Goal: Transaction & Acquisition: Purchase product/service

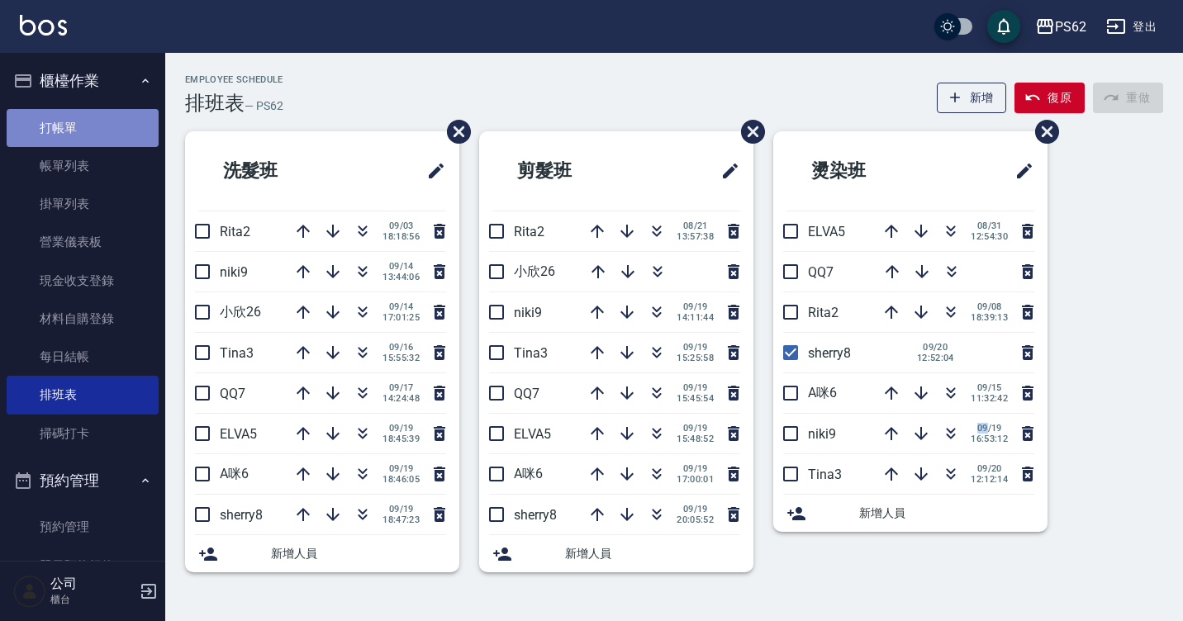
click at [111, 126] on link "打帳單" at bounding box center [83, 128] width 152 height 38
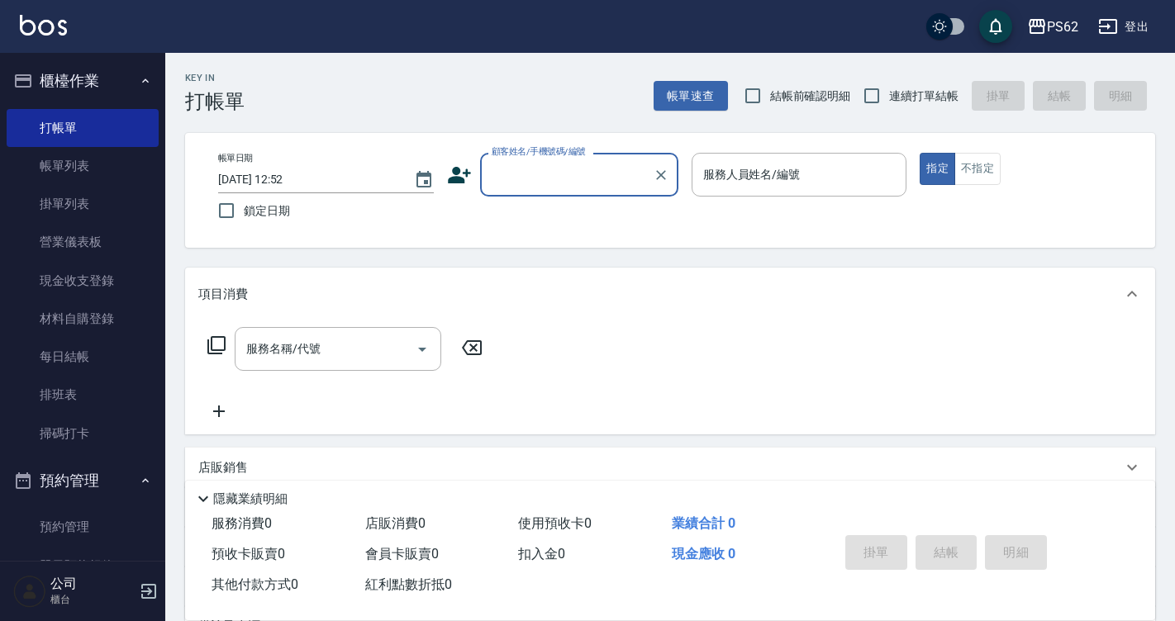
click at [563, 189] on input "顧客姓名/手機號碼/編號" at bounding box center [567, 174] width 159 height 29
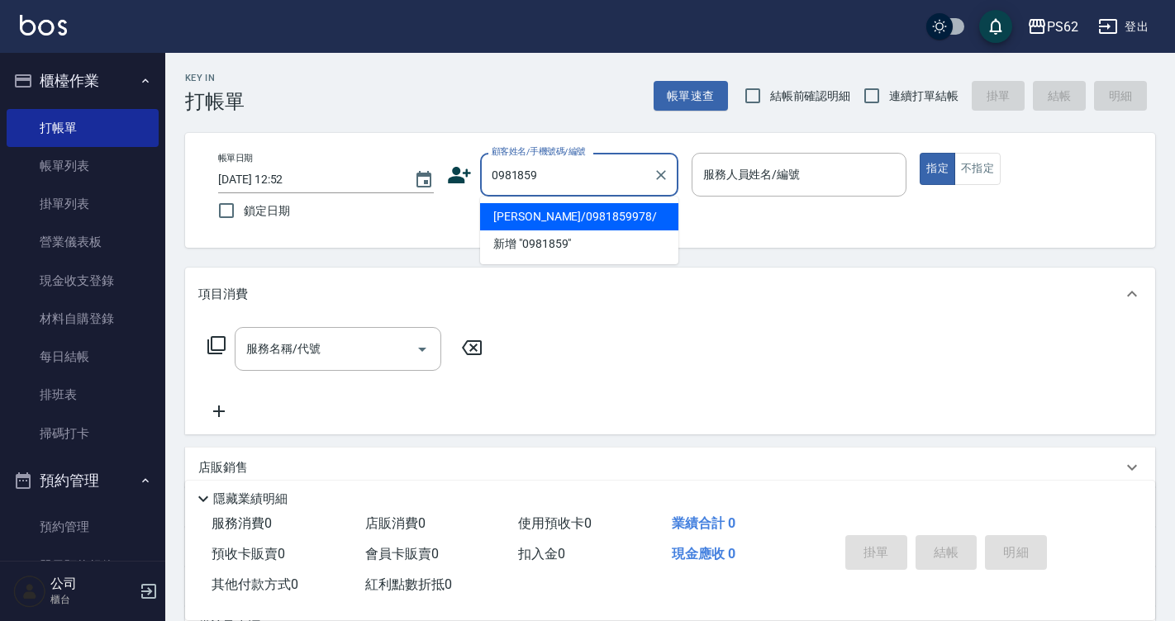
click at [567, 197] on body "PS62 登出 櫃檯作業 打帳單 帳單列表 掛單列表 營業儀表板 現金收支登錄 材料自購登錄 每日結帳 排班表 掃碼打卡 預約管理 預約管理 單日預約紀錄 單…" at bounding box center [587, 402] width 1175 height 805
click at [572, 208] on li "[PERSON_NAME]/0981859978/" at bounding box center [579, 216] width 198 height 27
type input "[PERSON_NAME]/0981859978/"
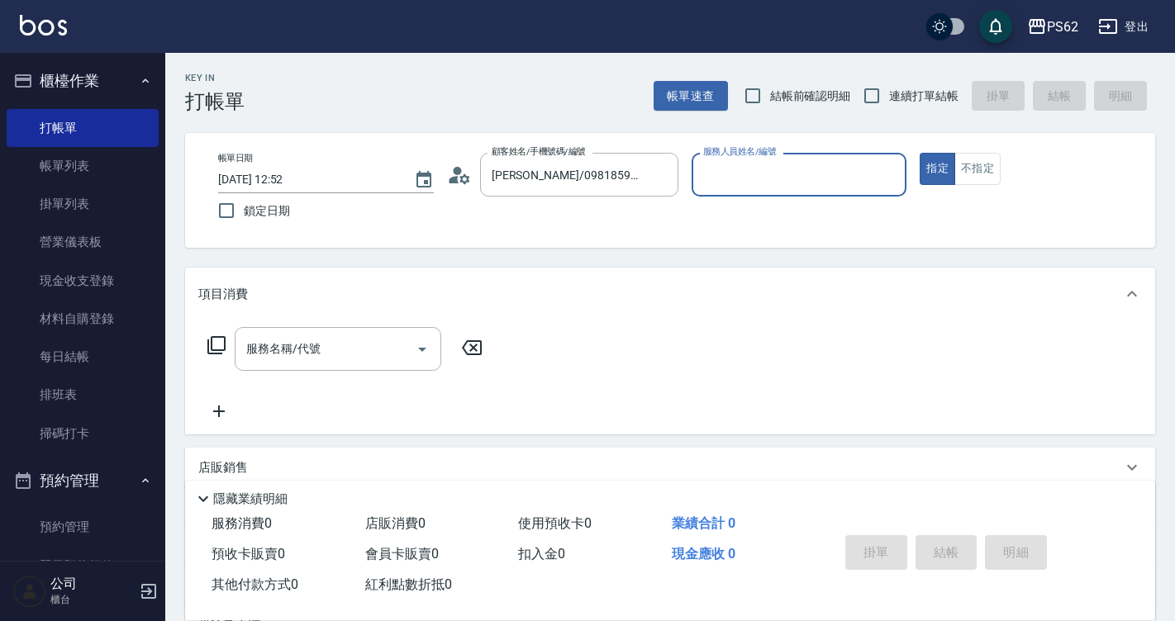
click at [466, 177] on icon at bounding box center [459, 175] width 25 height 25
click at [466, 177] on body "PS62 登出 櫃檯作業 打帳單 帳單列表 掛單列表 營業儀表板 現金收支登錄 材料自購登錄 每日結帳 排班表 掃碼打卡 預約管理 預約管理 單日預約紀錄 單…" at bounding box center [587, 402] width 1175 height 805
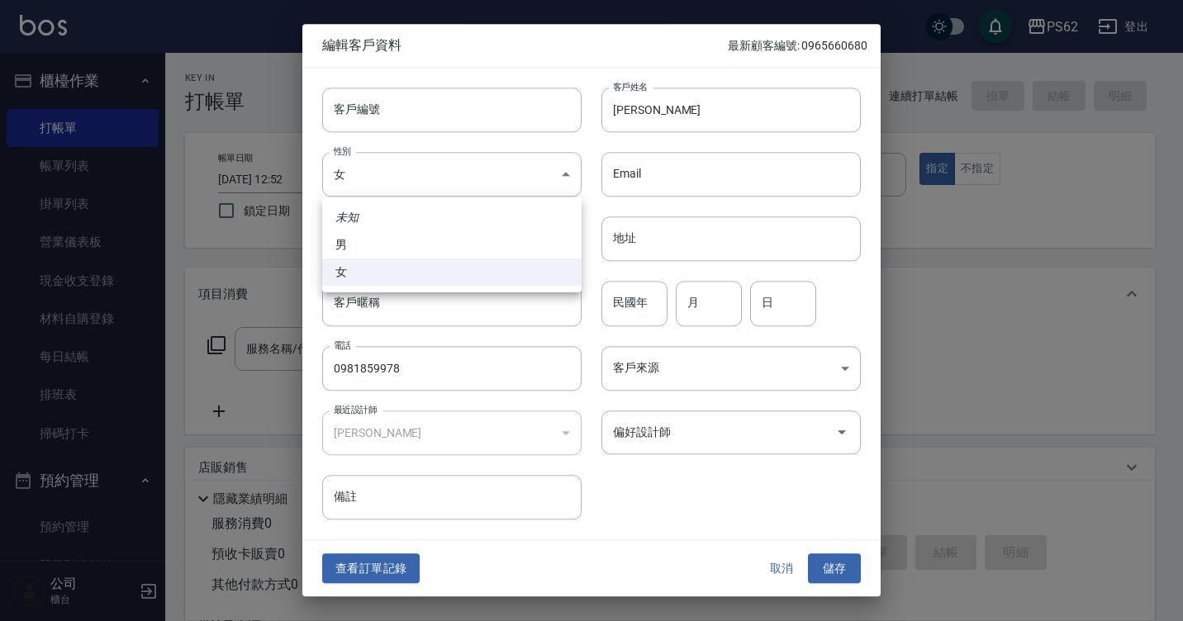
click at [410, 552] on div at bounding box center [591, 310] width 1183 height 621
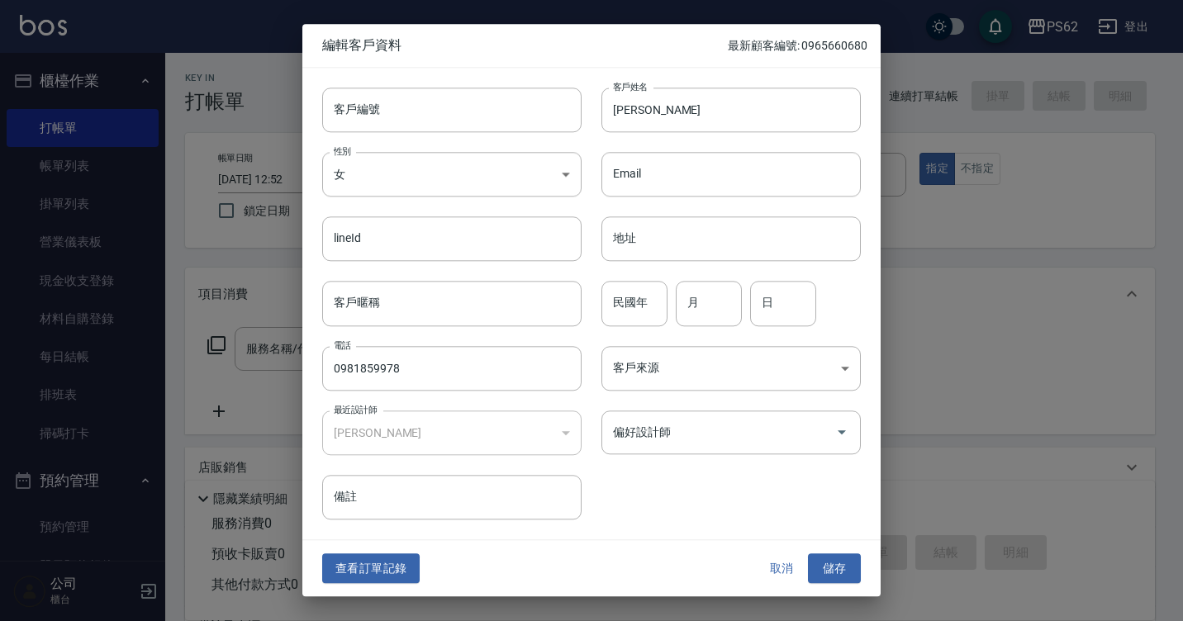
click at [397, 553] on div "查看訂單記錄 取消 儲存" at bounding box center [591, 568] width 578 height 57
click at [388, 559] on button "查看訂單記錄" at bounding box center [371, 569] width 98 height 31
click at [388, 559] on div "Key In 打帳單 帳單速查 結帳前確認明細 連續打單結帳 掛單 結帳 明細 帳單日期 [DATE] 12:52 鎖定日期 顧客姓名/手機號碼/編號 [PE…" at bounding box center [587, 402] width 1175 height 805
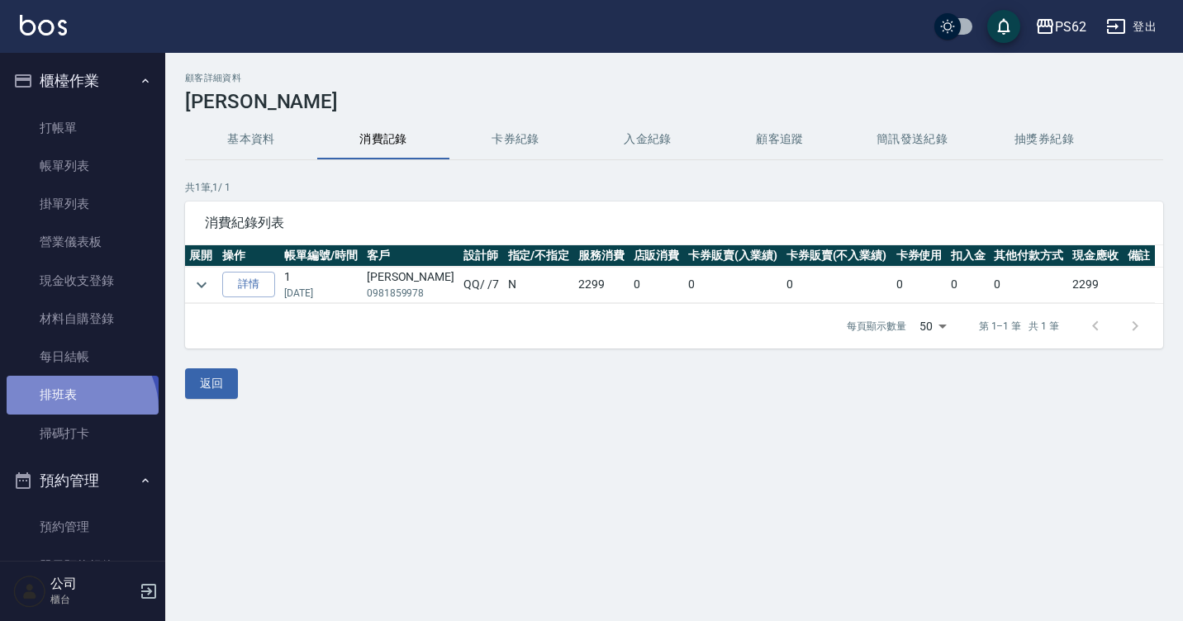
click at [77, 409] on link "排班表" at bounding box center [83, 395] width 152 height 38
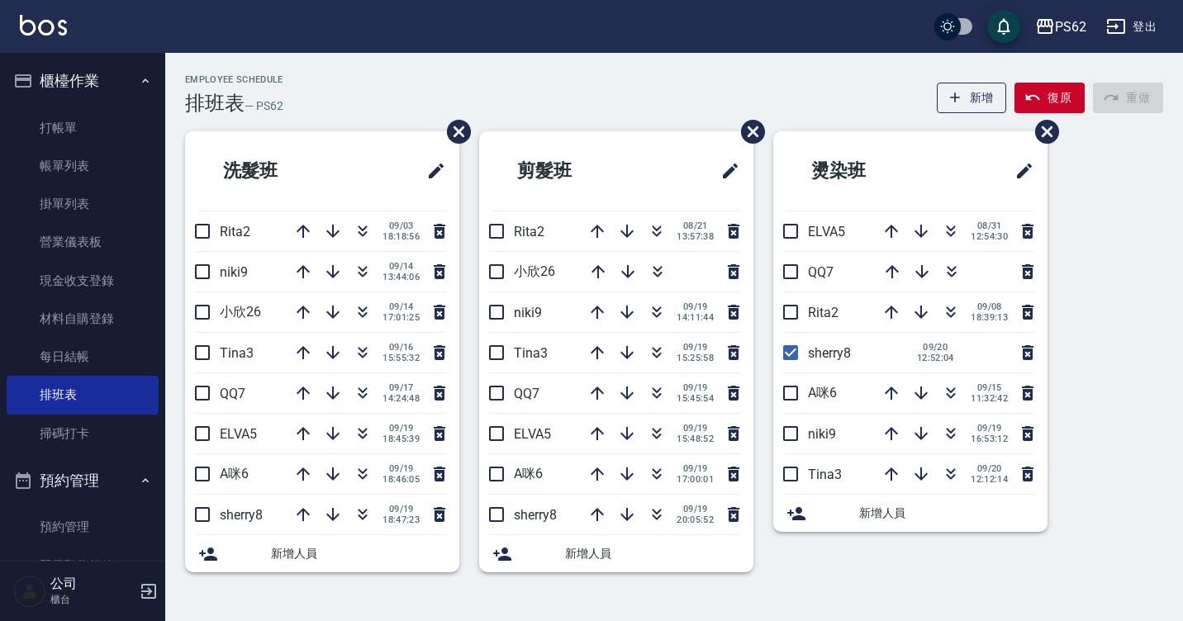
click at [402, 85] on div "Employee Schedule 排班表 — PS62 新增 復原 重做" at bounding box center [674, 94] width 978 height 40
click at [47, 115] on link "打帳單" at bounding box center [83, 128] width 152 height 38
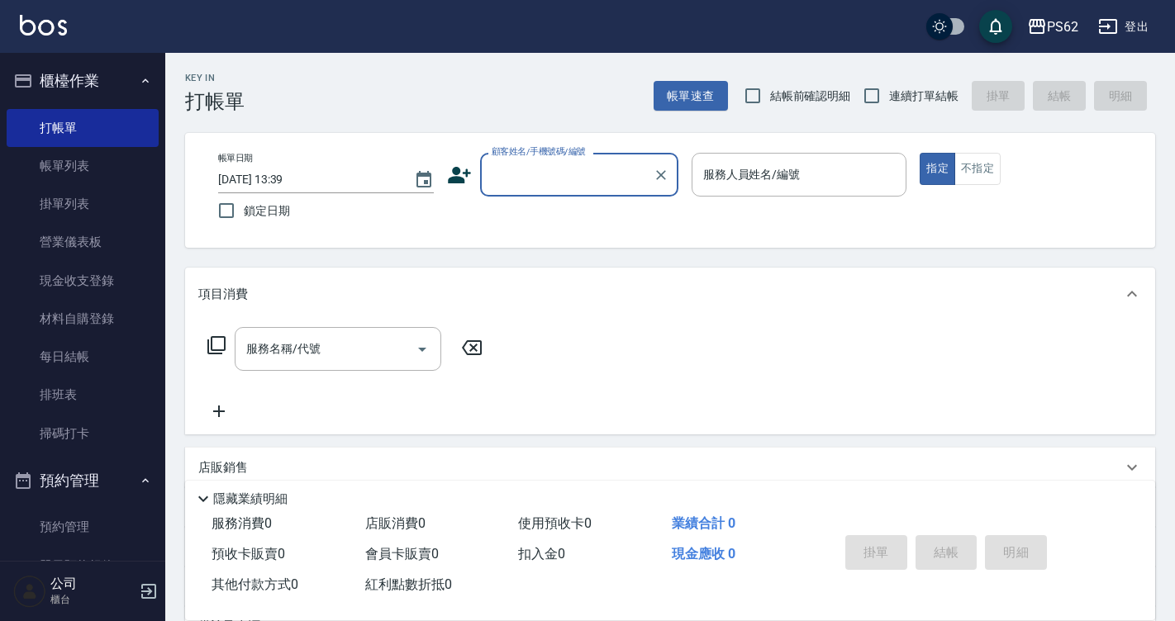
click at [517, 193] on div "顧客姓名/手機號碼/編號" at bounding box center [579, 175] width 198 height 44
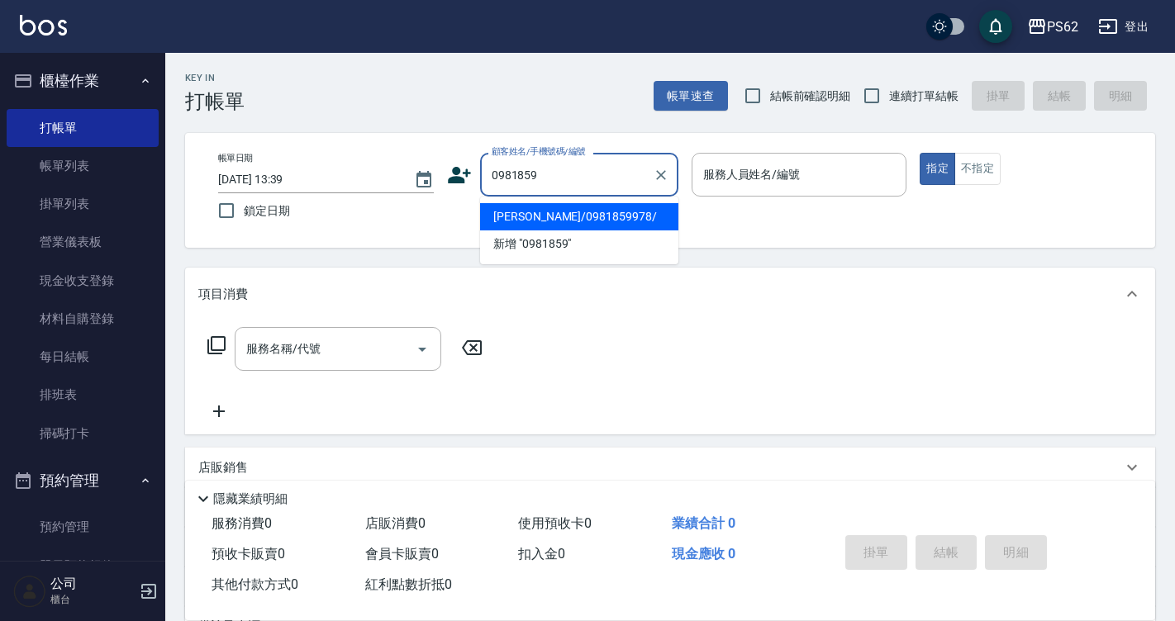
click at [578, 223] on li "[PERSON_NAME]/0981859978/" at bounding box center [579, 216] width 198 height 27
type input "[PERSON_NAME]/0981859978/"
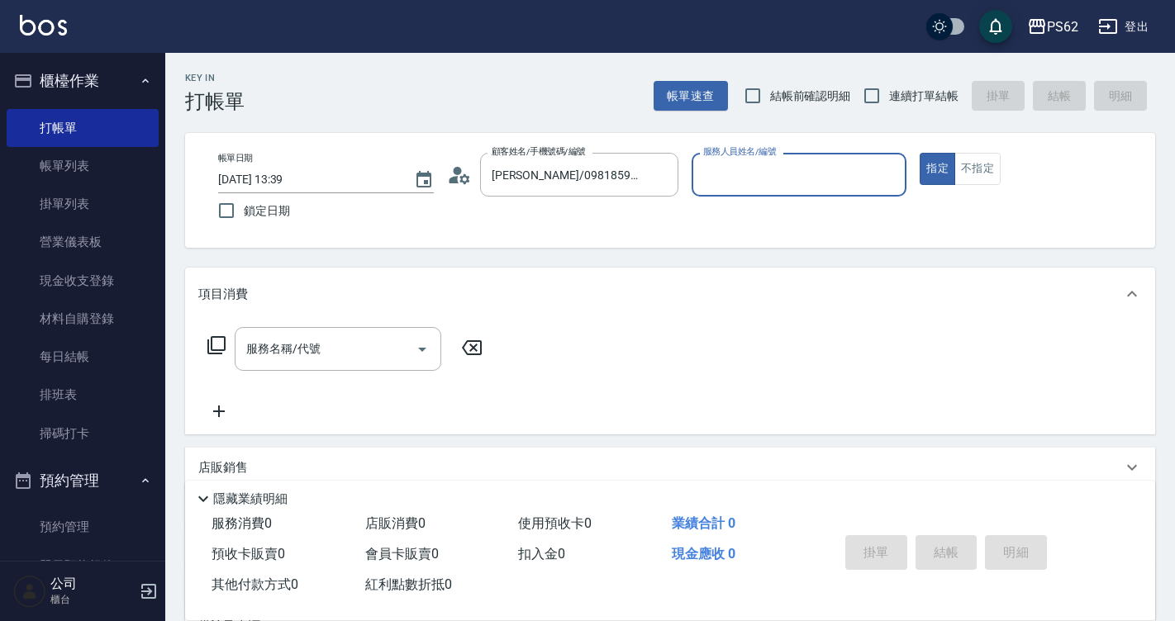
click at [455, 174] on circle at bounding box center [457, 171] width 8 height 8
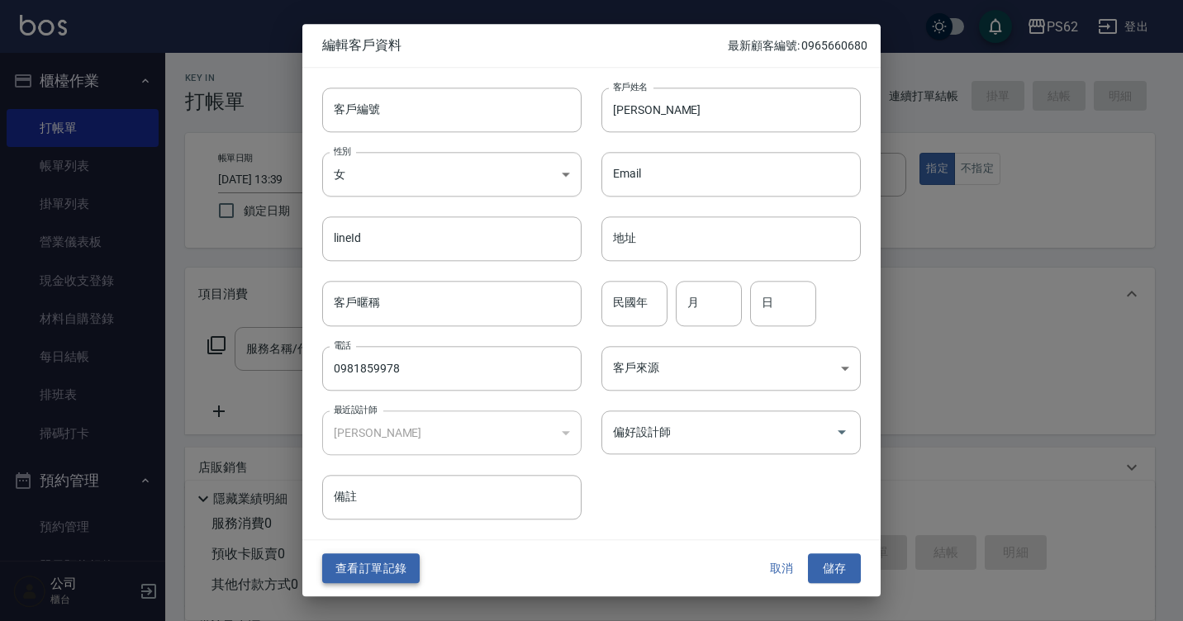
click at [383, 569] on button "查看訂單記錄" at bounding box center [371, 569] width 98 height 31
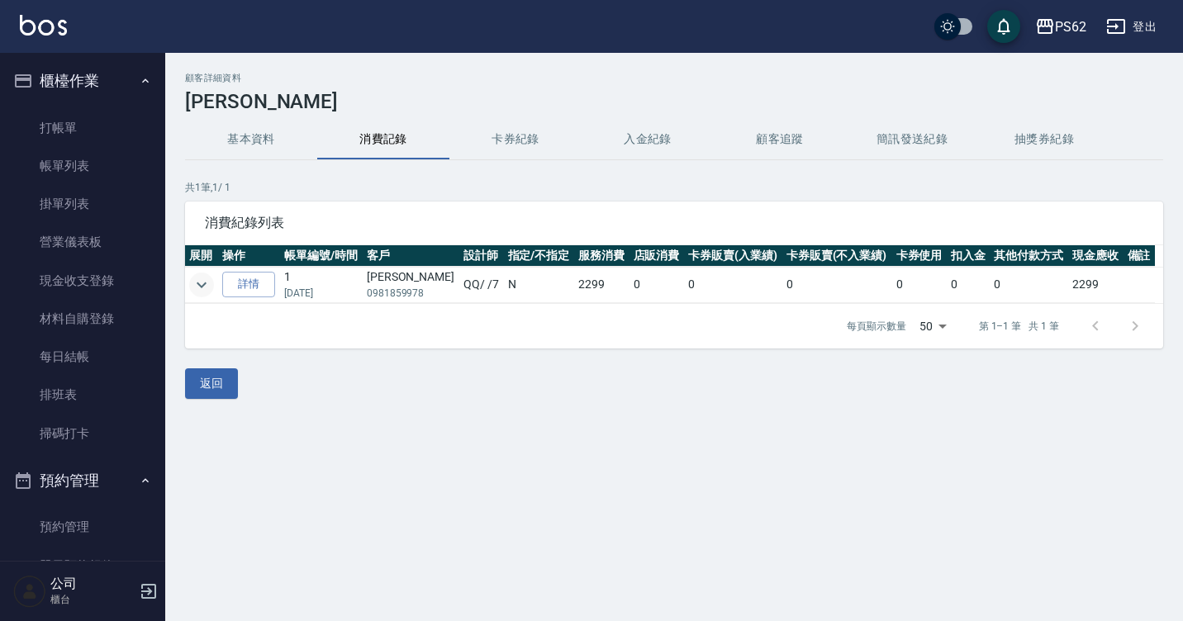
click at [193, 289] on icon "expand row" at bounding box center [202, 285] width 20 height 20
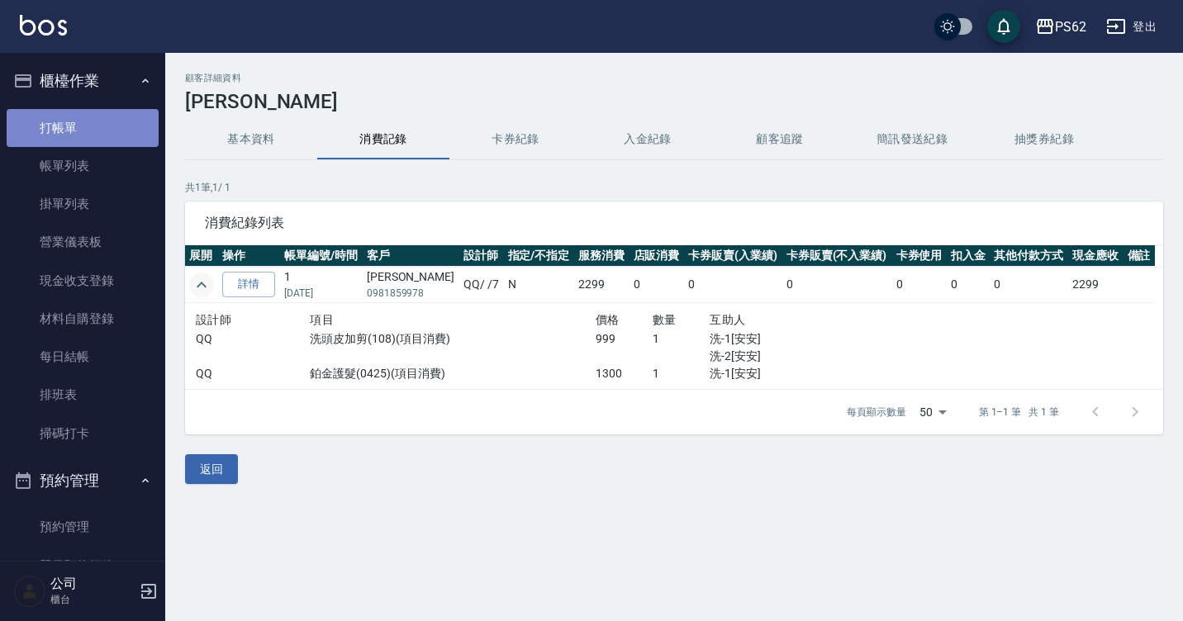
click at [89, 112] on link "打帳單" at bounding box center [83, 128] width 152 height 38
